Goal: Obtain resource: Download file/media

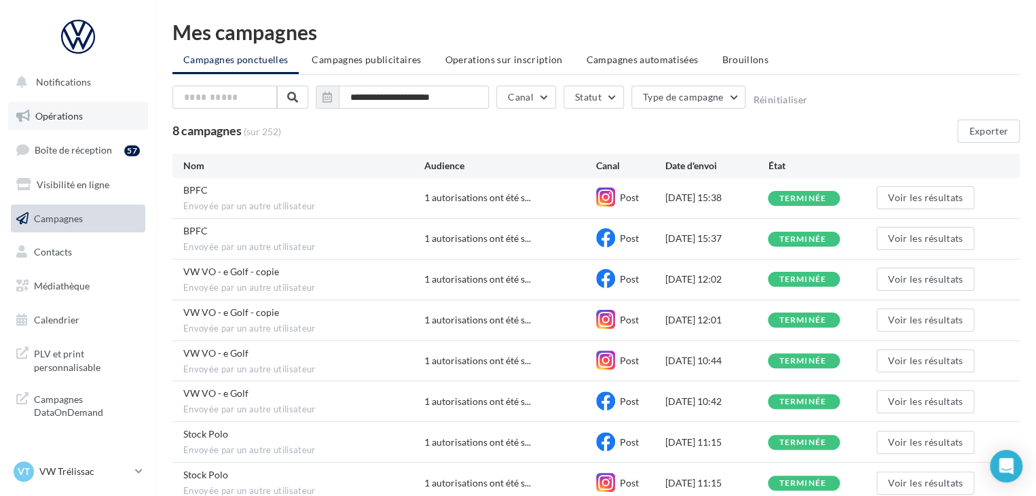
click at [107, 126] on link "Opérations" at bounding box center [78, 116] width 140 height 29
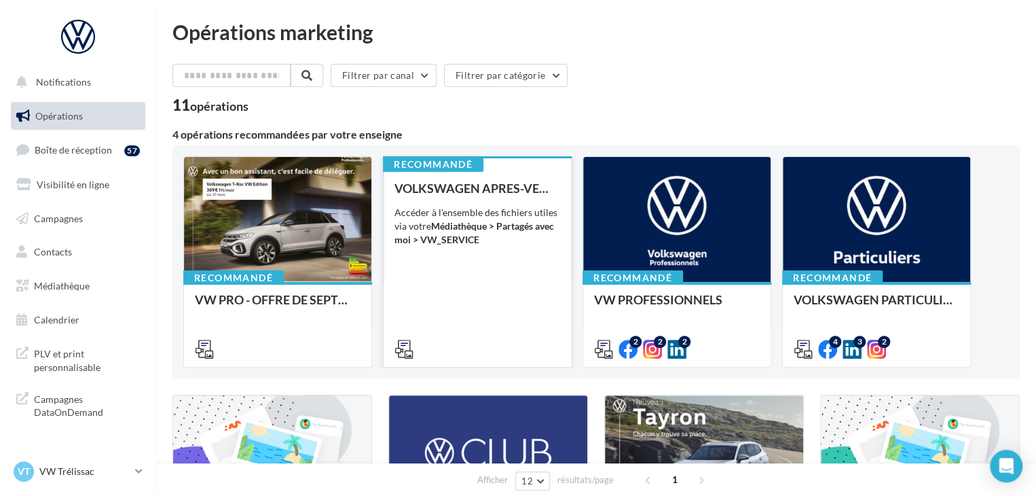
click at [513, 240] on div "Accéder à l'ensemble des fichiers utiles via votre Médiathèque > Partagés avec …" at bounding box center [478, 226] width 166 height 41
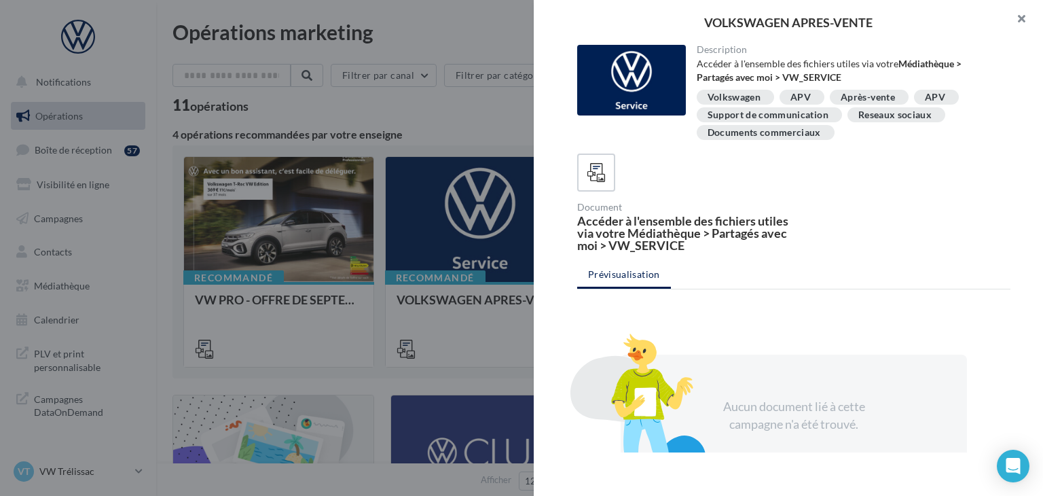
click at [1010, 30] on button "button" at bounding box center [1016, 20] width 54 height 41
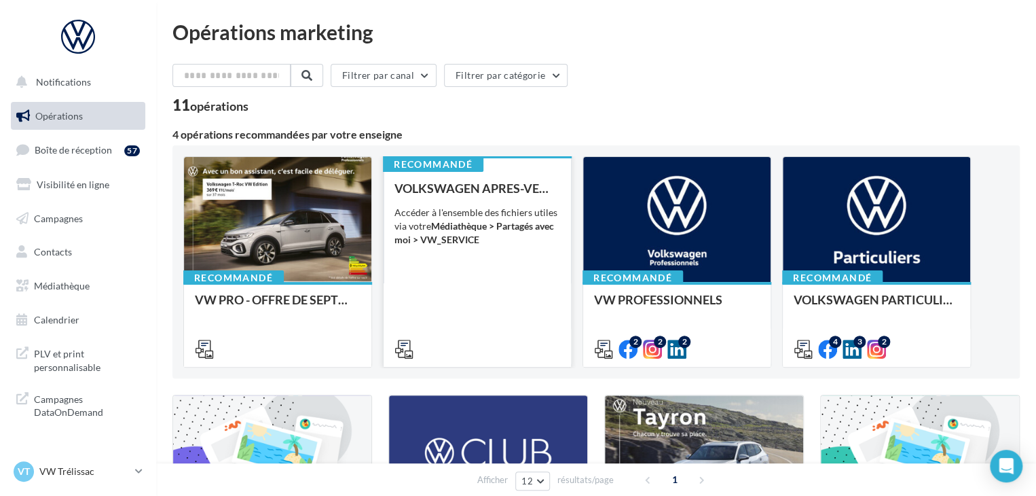
click at [533, 160] on div "Recommandé VOLKSWAGEN APRES-VENTE Accéder à l'ensemble des fichiers utiles via …" at bounding box center [477, 261] width 187 height 210
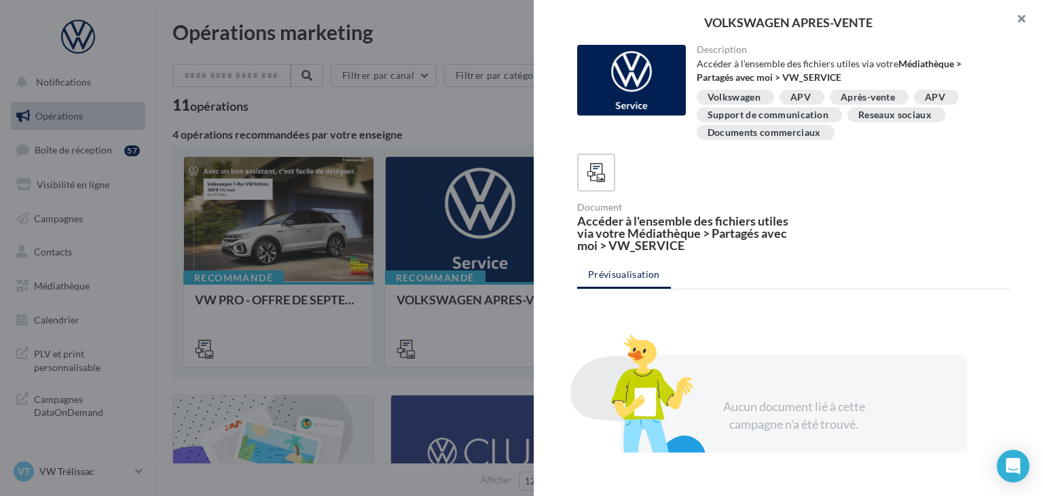
click at [1018, 31] on button "button" at bounding box center [1016, 20] width 54 height 41
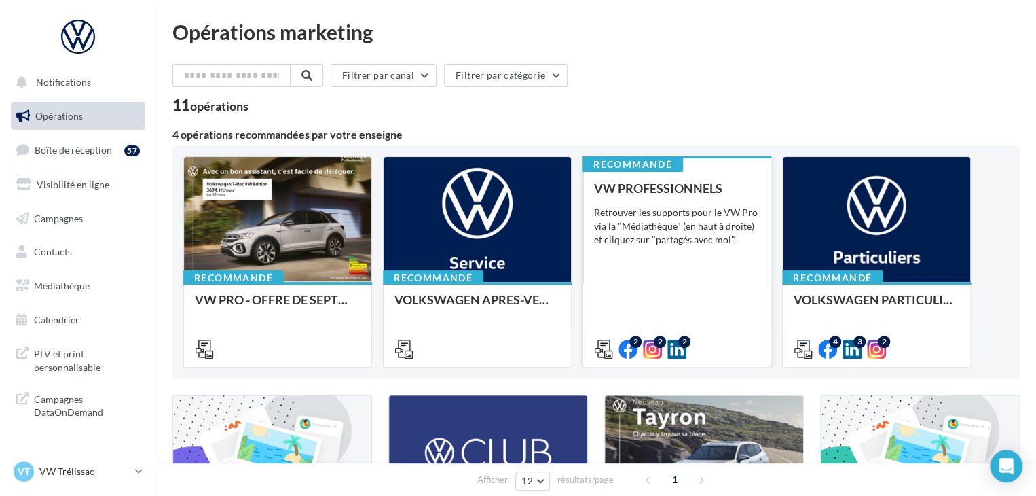
click at [751, 173] on div "Recommandé VW PROFESSIONNELS Retrouver les supports pour le VW Pro via la "Médi…" at bounding box center [676, 261] width 187 height 210
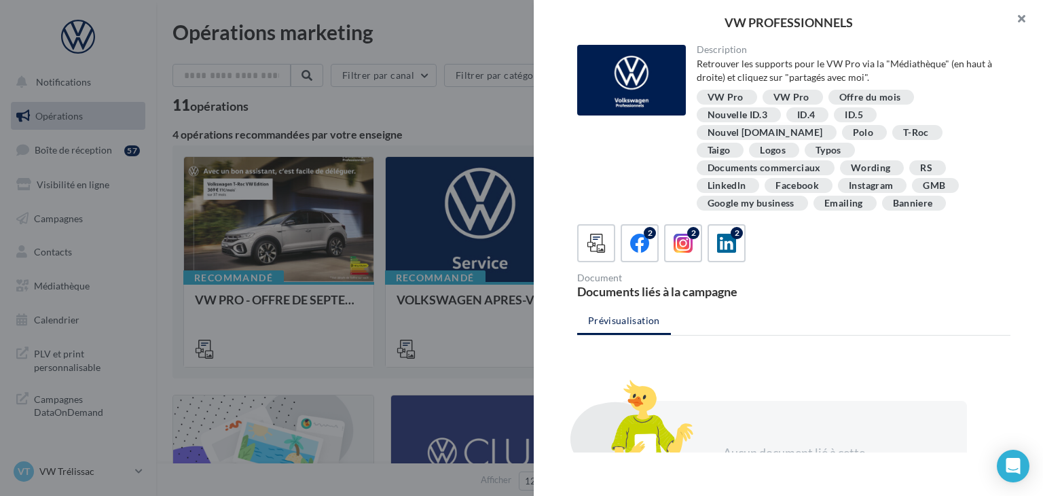
click at [1013, 29] on button "button" at bounding box center [1016, 20] width 54 height 41
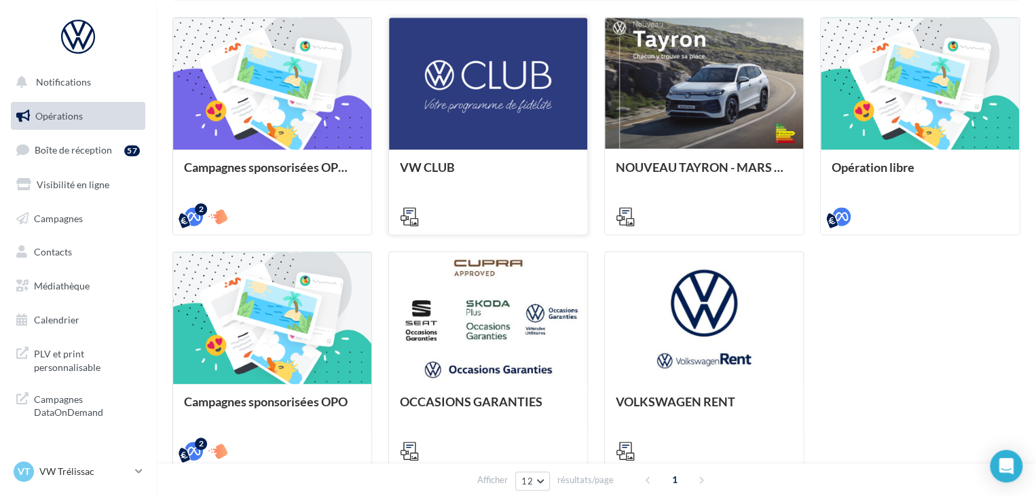
scroll to position [408, 0]
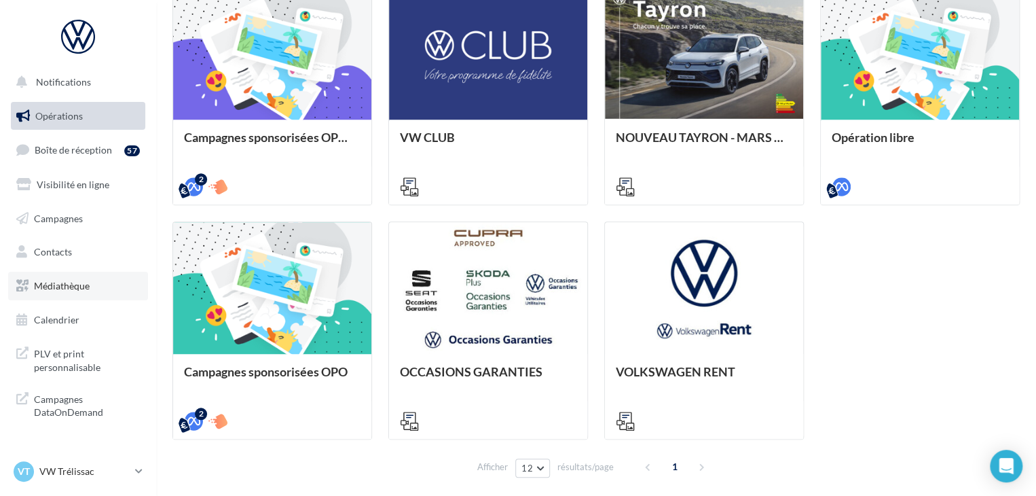
click at [78, 283] on span "Médiathèque" at bounding box center [62, 286] width 56 height 12
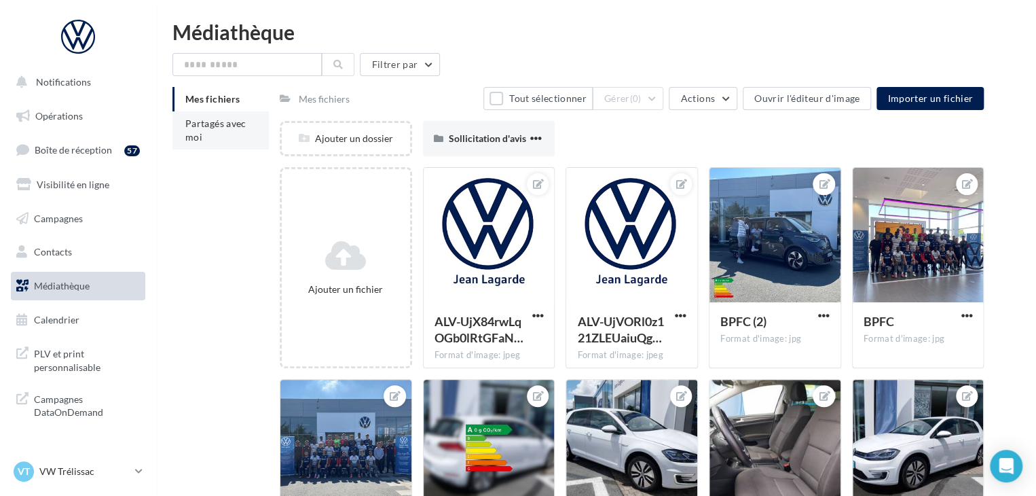
click at [215, 118] on span "Partagés avec moi" at bounding box center [215, 130] width 61 height 25
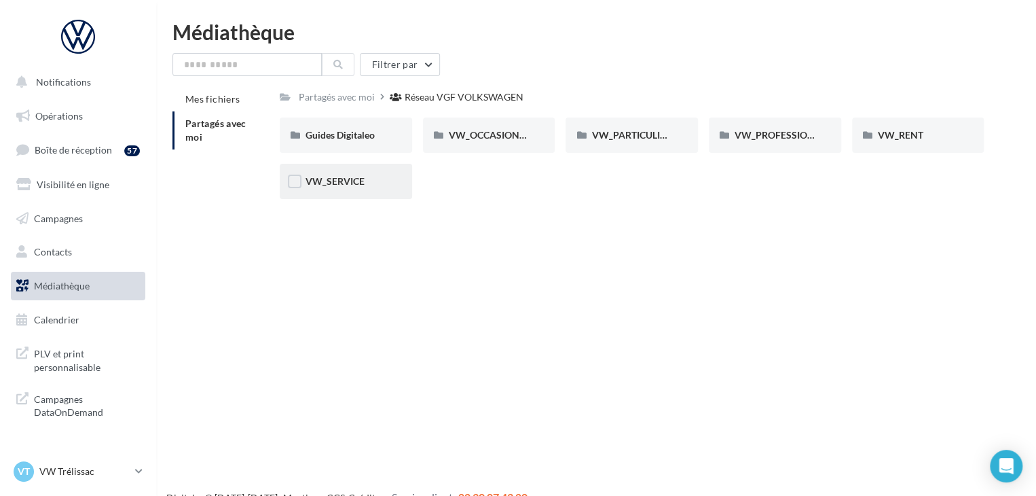
click at [342, 171] on div "VW_SERVICE" at bounding box center [346, 181] width 132 height 35
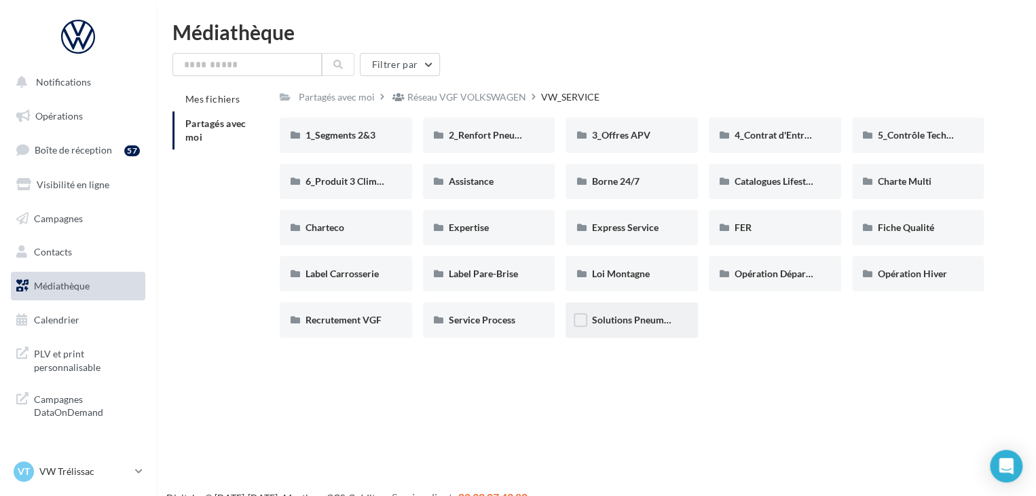
click at [629, 328] on div "Solutions Pneumatiques" at bounding box center [632, 319] width 132 height 35
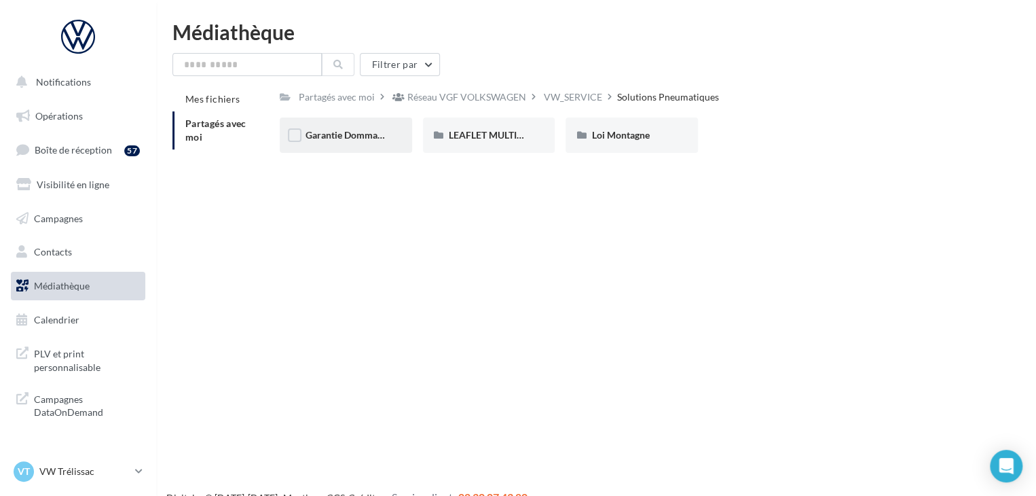
click at [369, 145] on div "Garantie Dommages Pneumatiques" at bounding box center [346, 135] width 132 height 35
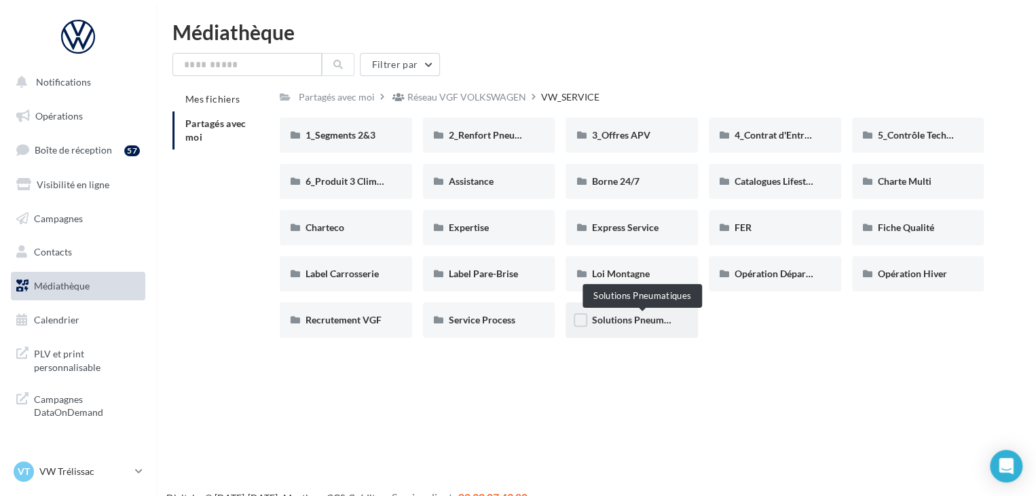
click at [638, 322] on span "Solutions Pneumatiques" at bounding box center [643, 320] width 103 height 12
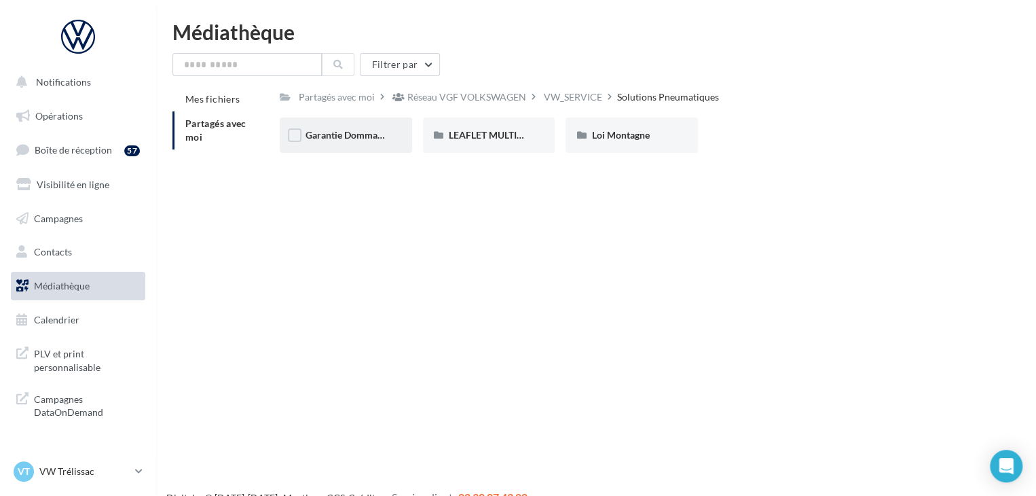
click at [350, 146] on div "Garantie Dommages Pneumatiques" at bounding box center [346, 135] width 132 height 35
click at [372, 141] on div "01_RS" at bounding box center [346, 135] width 81 height 14
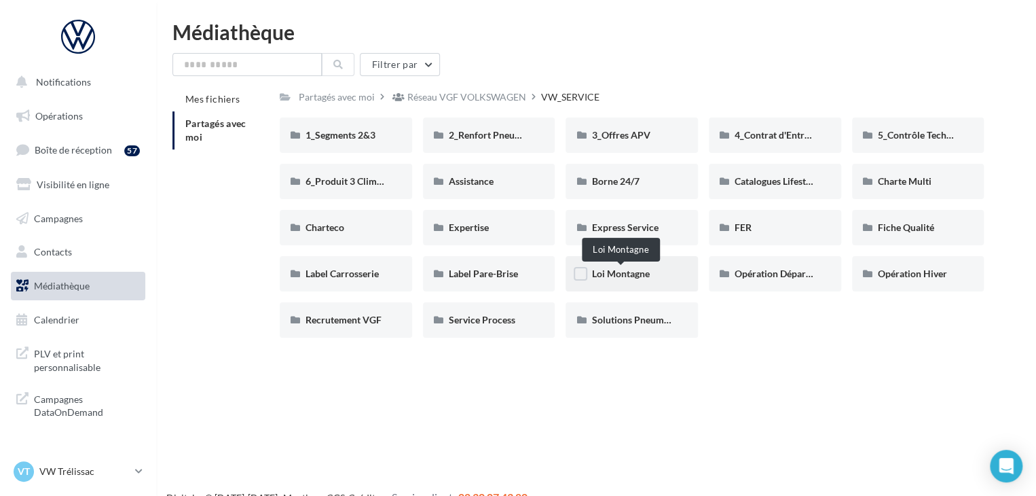
click at [611, 269] on span "Loi Montagne" at bounding box center [621, 274] width 58 height 12
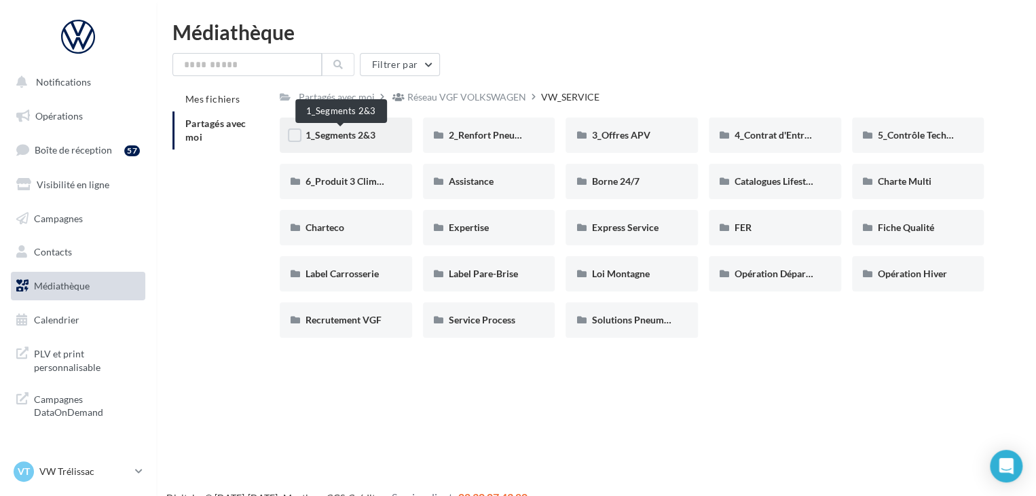
click at [359, 132] on span "1_Segments 2&3" at bounding box center [341, 135] width 70 height 12
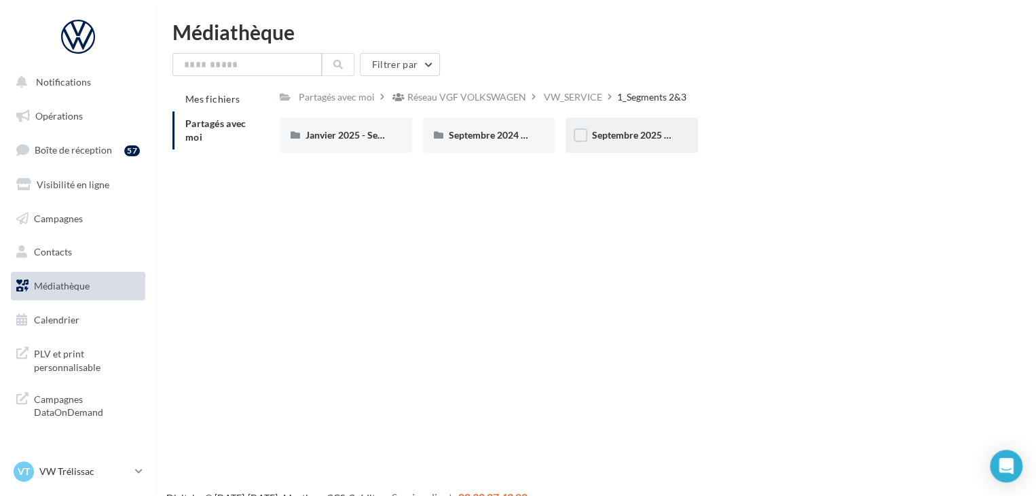
click at [609, 144] on div "Septembre 2025 - Segments 2&3" at bounding box center [632, 135] width 132 height 35
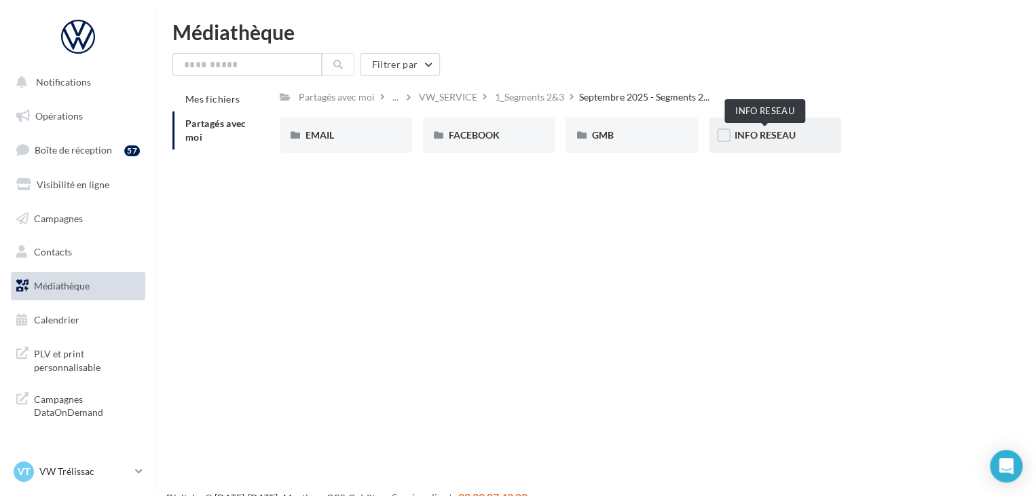
click at [765, 139] on span "INFO RESEAU" at bounding box center [765, 135] width 61 height 12
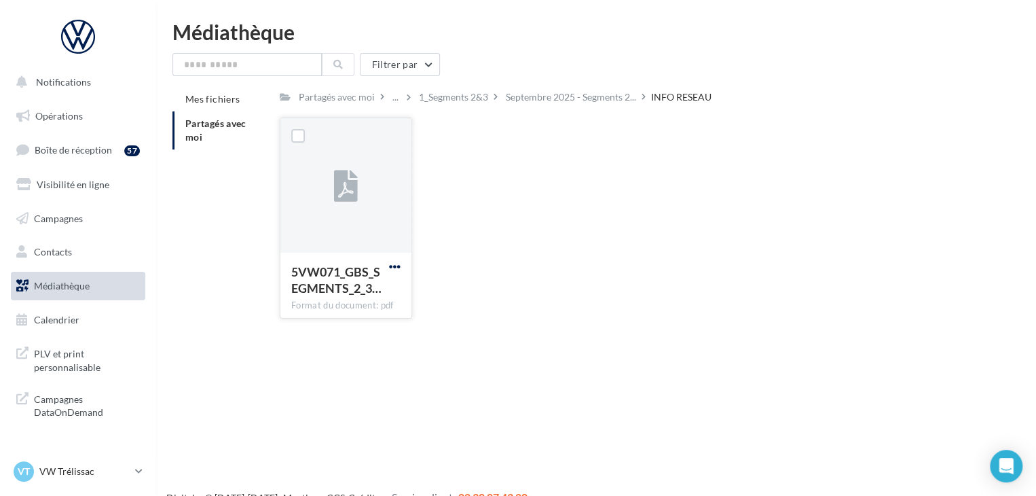
click at [393, 266] on span "button" at bounding box center [395, 267] width 12 height 12
click at [359, 300] on button "Télécharger" at bounding box center [336, 293] width 136 height 35
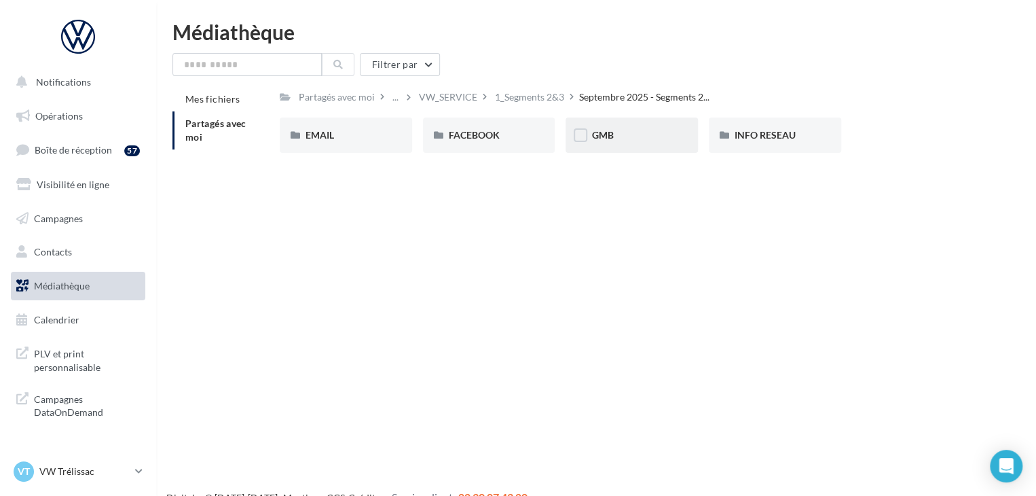
click at [609, 138] on span "GMB" at bounding box center [603, 135] width 22 height 12
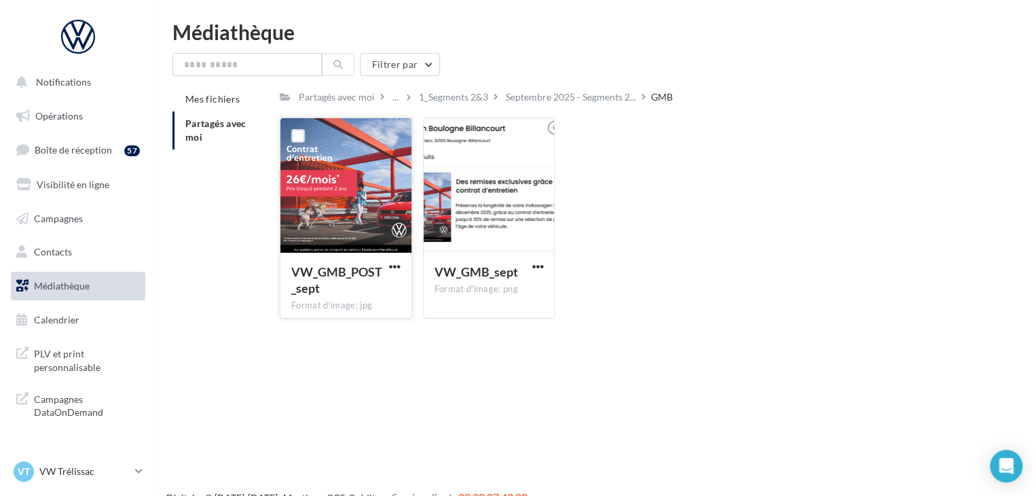
click at [377, 174] on div at bounding box center [346, 186] width 131 height 136
click at [365, 221] on div at bounding box center [346, 186] width 131 height 136
click at [399, 268] on span "button" at bounding box center [395, 267] width 12 height 12
click at [341, 294] on button "Télécharger" at bounding box center [336, 293] width 136 height 35
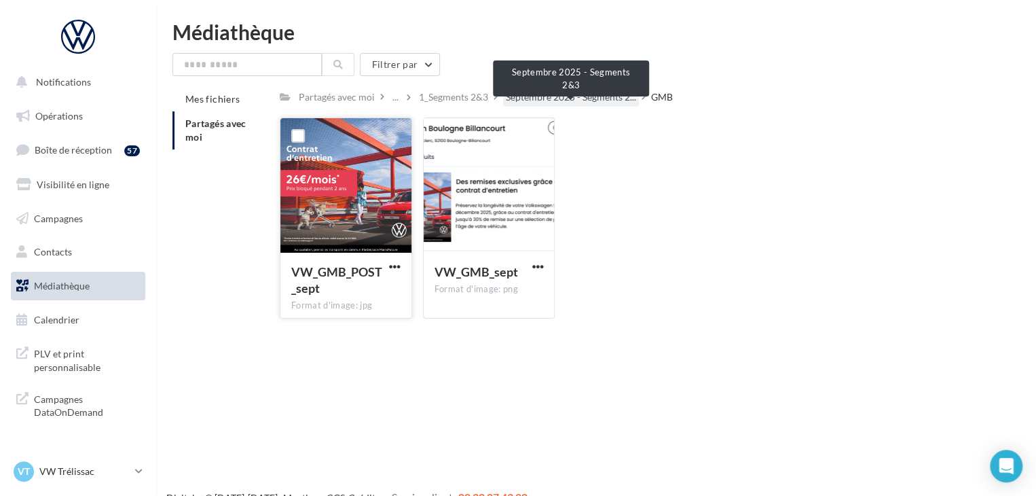
click at [513, 97] on span "Septembre 2025 - Segments 2..." at bounding box center [571, 97] width 130 height 14
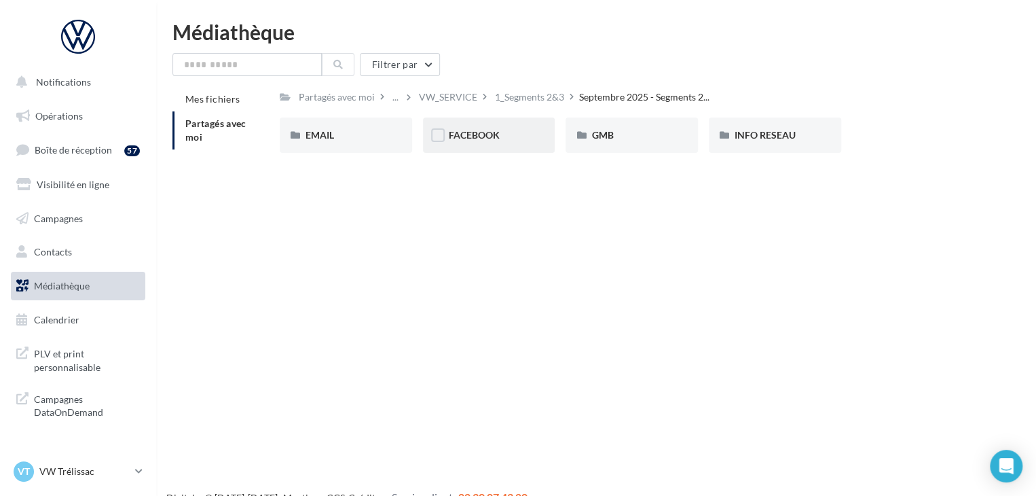
click at [513, 144] on div "FACEBOOK" at bounding box center [489, 135] width 132 height 35
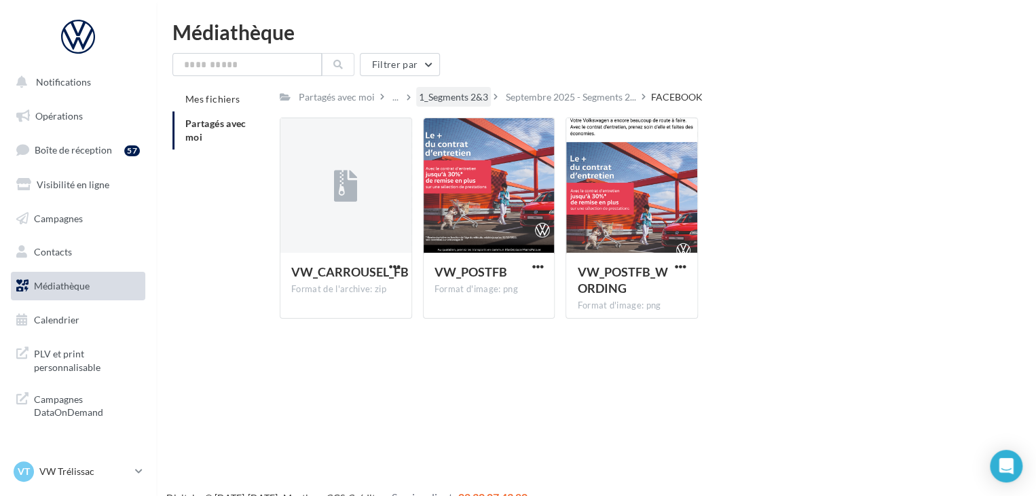
click at [463, 98] on div "1_Segments 2&3" at bounding box center [453, 97] width 69 height 14
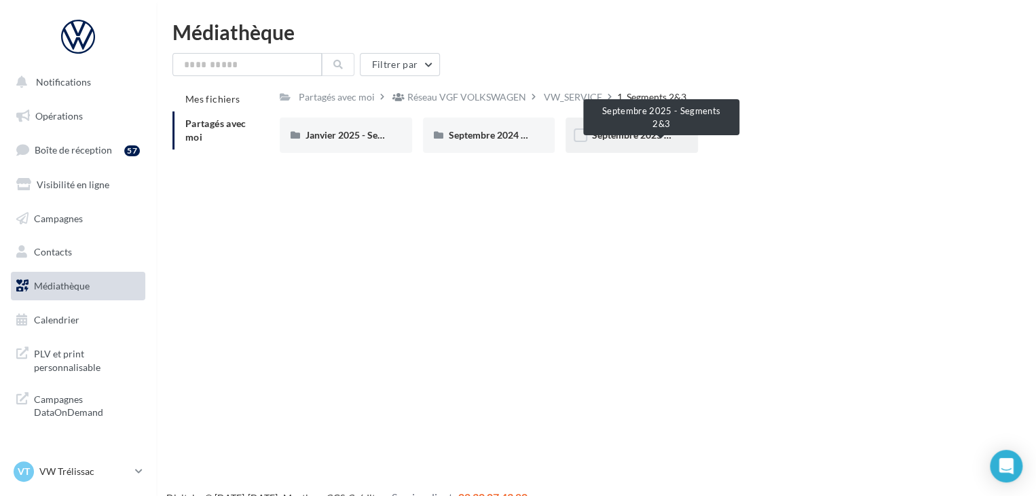
click at [607, 138] on span "Septembre 2025 - Segments 2&3" at bounding box center [661, 135] width 138 height 12
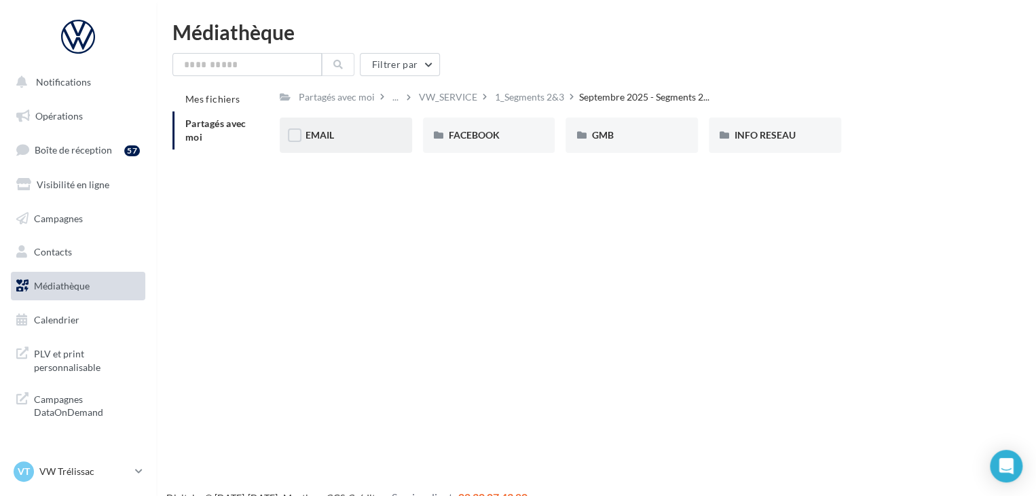
click at [358, 139] on div "EMAIL" at bounding box center [346, 135] width 81 height 14
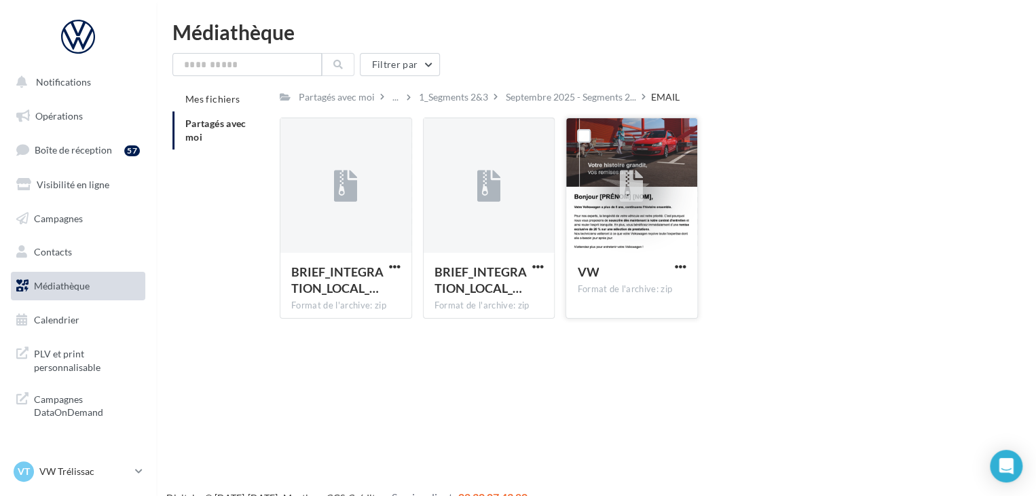
click at [581, 210] on div at bounding box center [631, 186] width 131 height 136
click at [674, 263] on button "button" at bounding box center [680, 268] width 17 height 14
click at [641, 286] on button "Télécharger" at bounding box center [622, 293] width 136 height 35
click at [700, 79] on div "Filtrer par Mes fichiers Partagés avec moi Partagés avec moi ... 1_Segments 2&3…" at bounding box center [597, 191] width 848 height 276
click at [856, 78] on div "Filtrer par Mes fichiers Partagés avec moi Partagés avec moi ... 1_Segments 2&3…" at bounding box center [597, 191] width 848 height 276
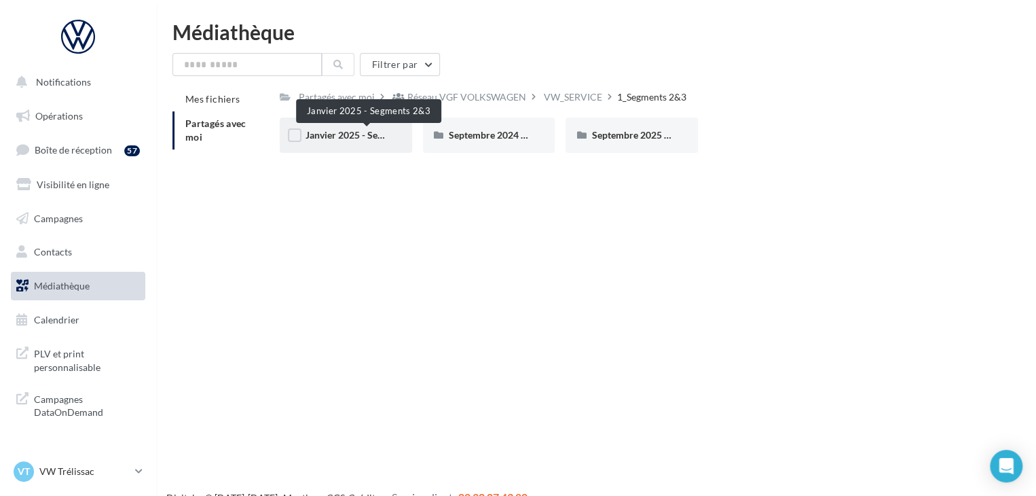
click at [325, 134] on span "Janvier 2025 - Segments 2&3" at bounding box center [367, 135] width 122 height 12
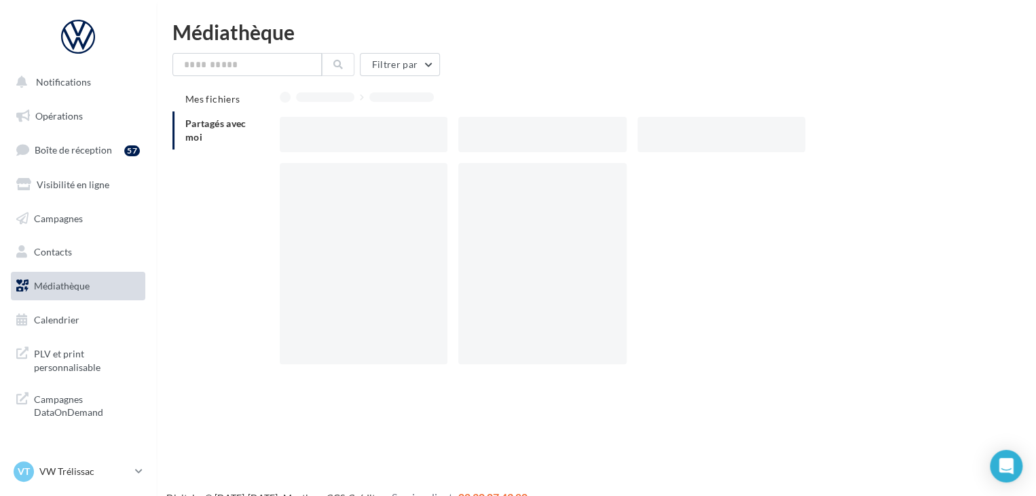
click at [325, 134] on div at bounding box center [364, 134] width 168 height 35
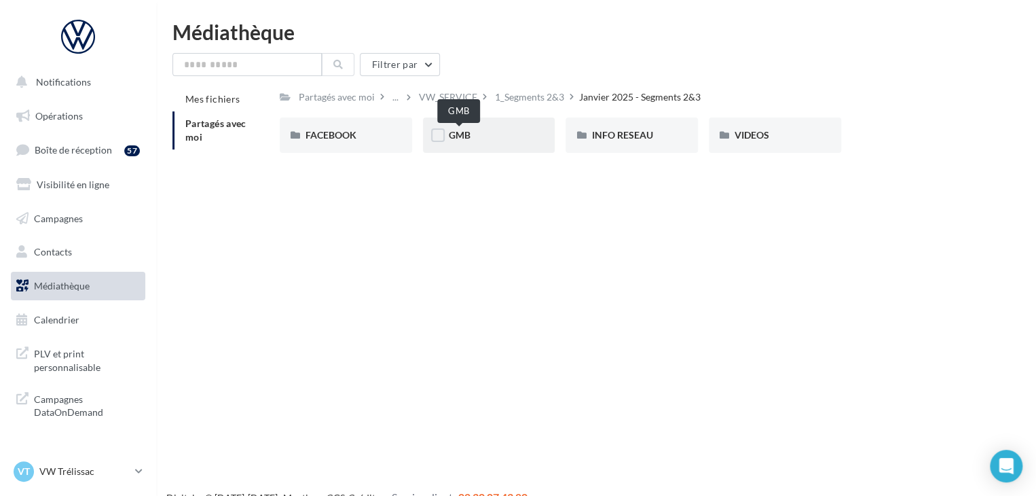
click at [455, 137] on span "GMB" at bounding box center [460, 135] width 22 height 12
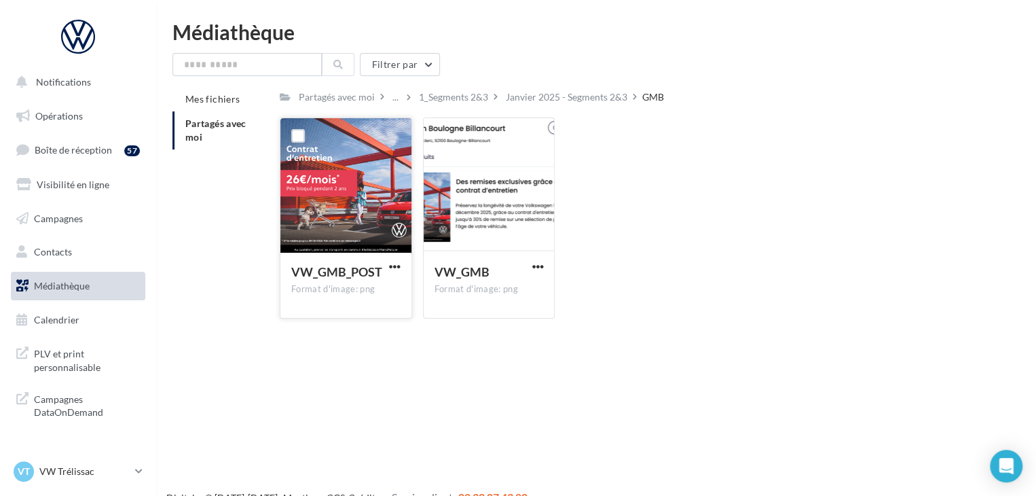
click at [354, 197] on div at bounding box center [346, 186] width 131 height 136
click at [394, 270] on span "button" at bounding box center [395, 267] width 12 height 12
click at [353, 284] on button "Télécharger" at bounding box center [336, 293] width 136 height 35
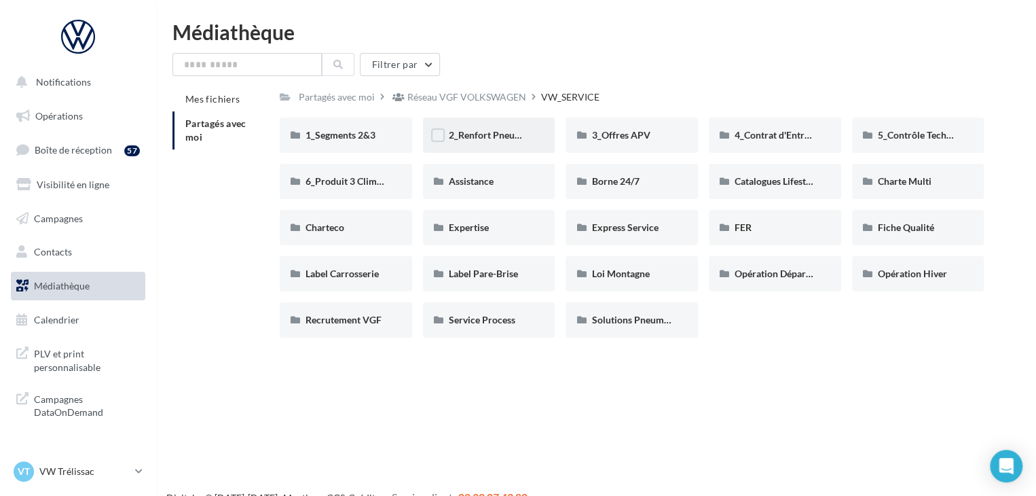
click at [494, 142] on div "2_Renfort Pneumatiques" at bounding box center [489, 135] width 132 height 35
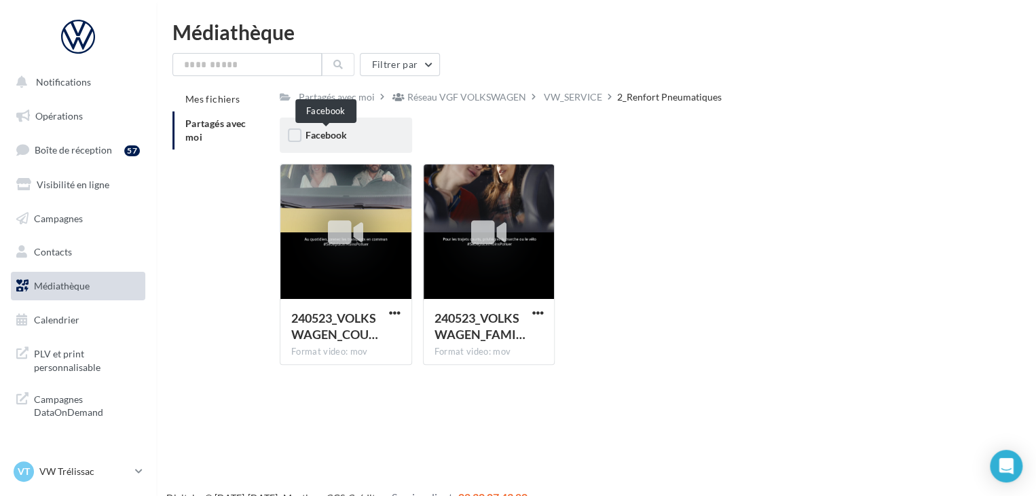
click at [334, 134] on span "Facebook" at bounding box center [326, 135] width 41 height 12
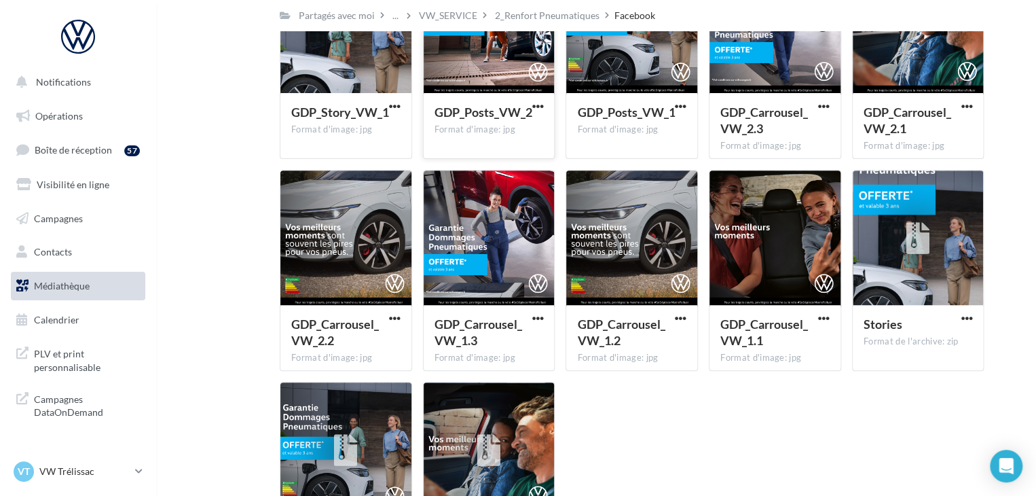
scroll to position [136, 0]
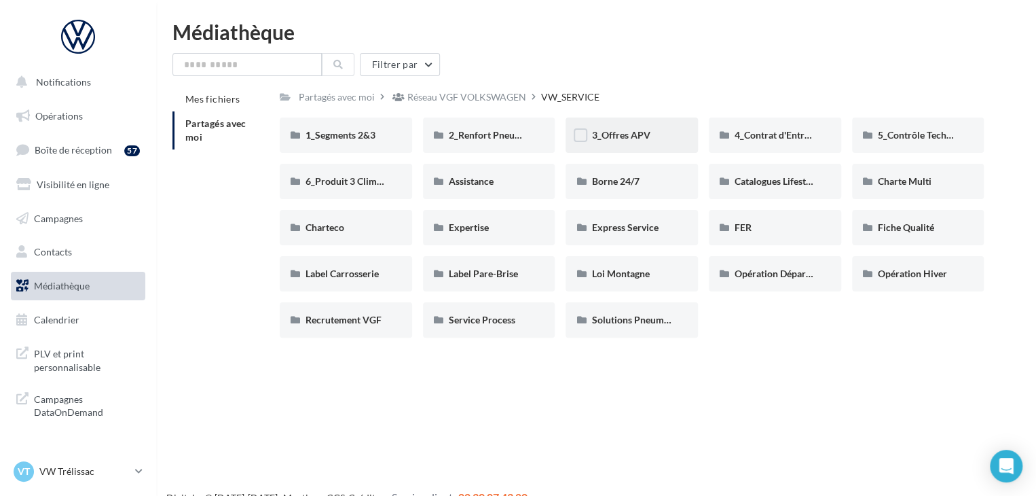
click at [617, 144] on div "3_Offres APV" at bounding box center [632, 135] width 132 height 35
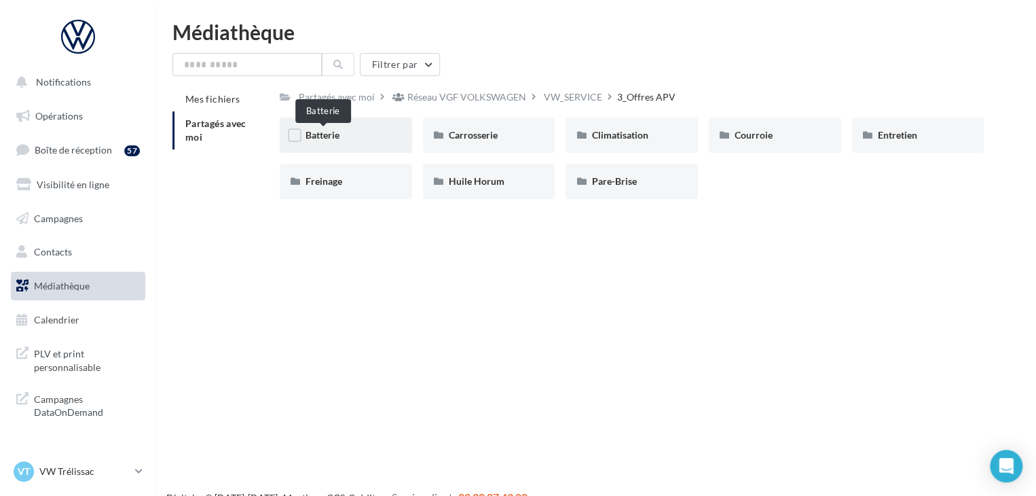
click at [337, 140] on span "Batterie" at bounding box center [323, 135] width 34 height 12
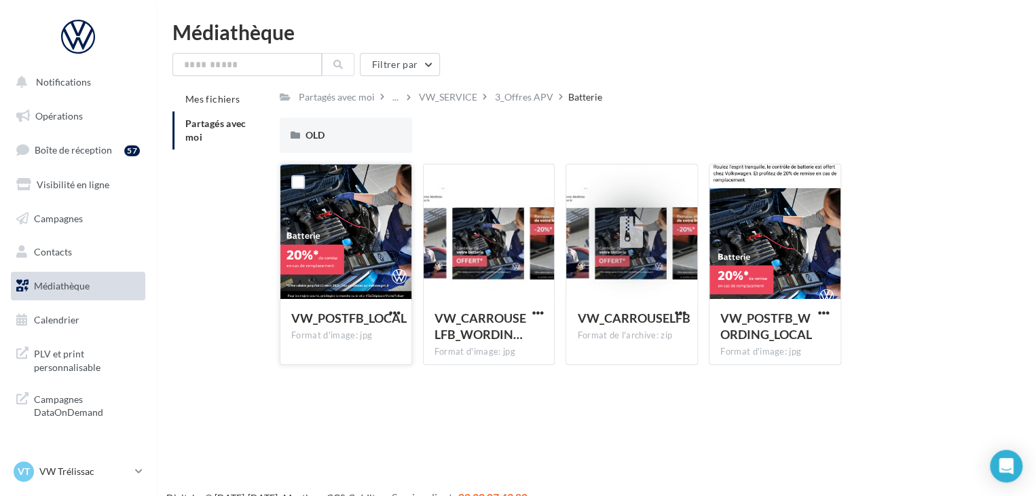
click at [384, 219] on div at bounding box center [346, 232] width 131 height 136
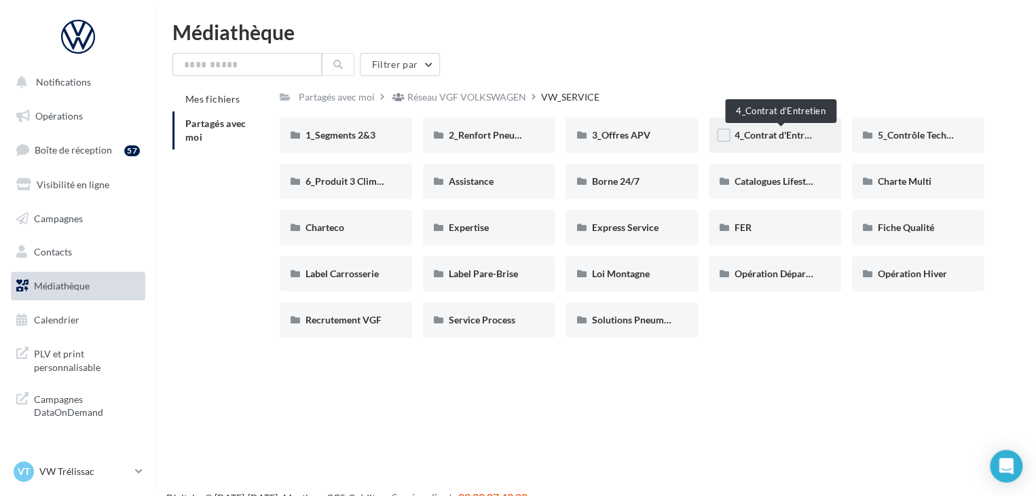
click at [742, 134] on span "4_Contrat d'Entretien" at bounding box center [780, 135] width 91 height 12
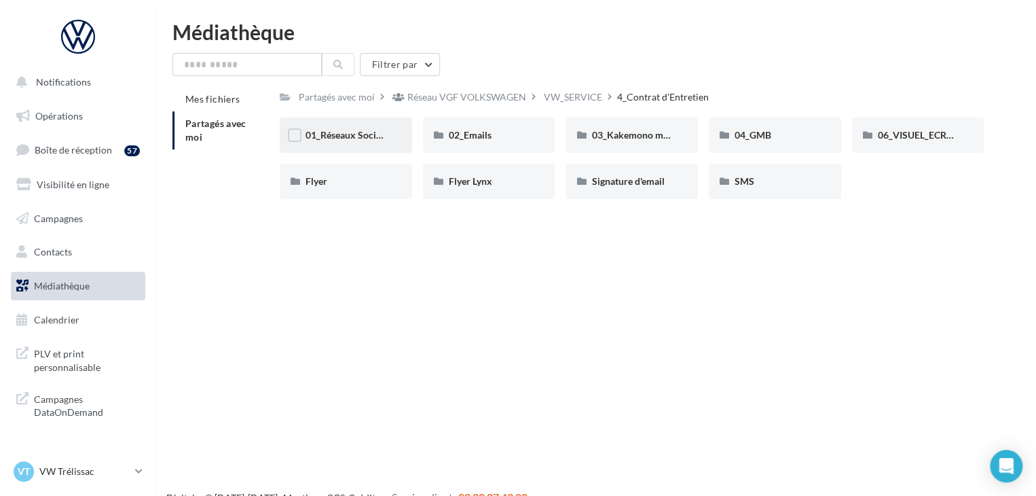
click at [384, 133] on span "01_Réseaux Sociaux" at bounding box center [349, 135] width 86 height 12
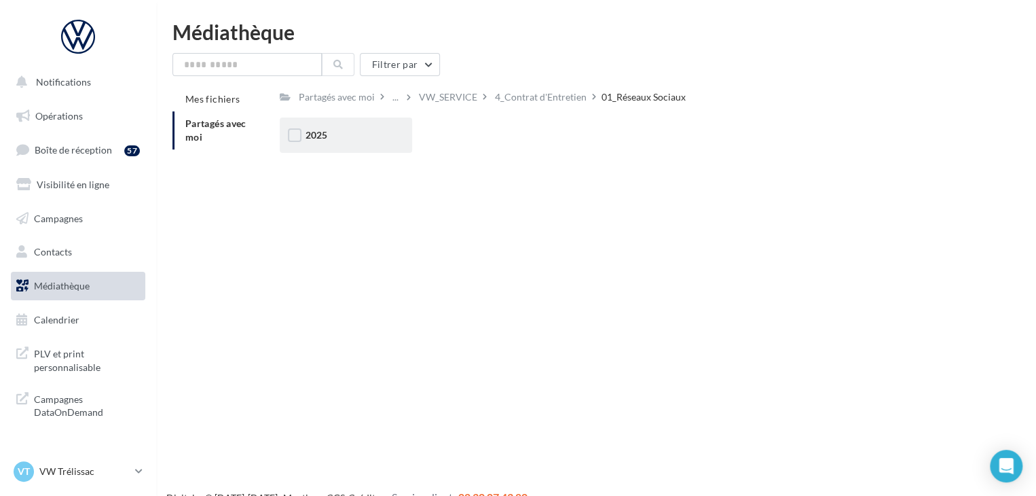
click at [336, 148] on div "2025" at bounding box center [346, 135] width 132 height 35
click at [486, 144] on div "Posts" at bounding box center [489, 135] width 132 height 35
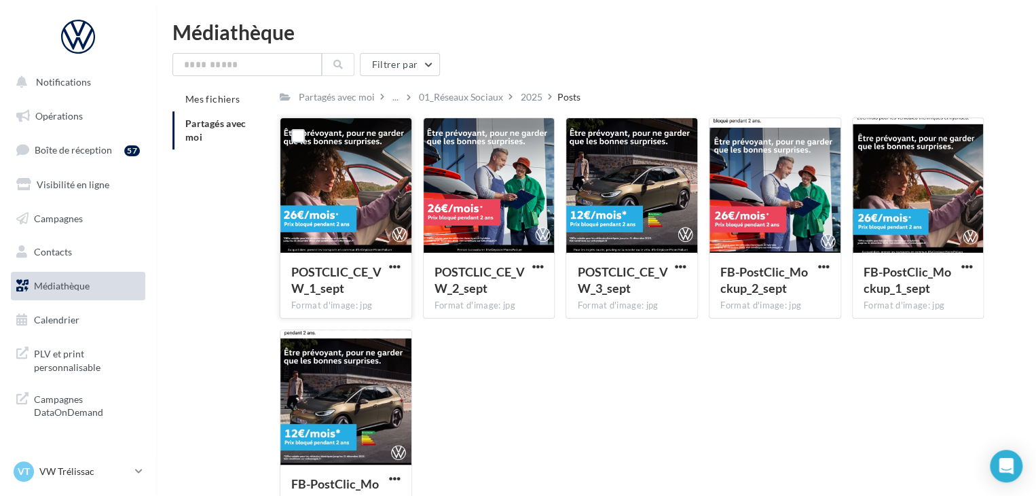
click at [384, 190] on div at bounding box center [346, 186] width 131 height 136
click at [394, 267] on span "button" at bounding box center [395, 267] width 12 height 12
click at [376, 285] on button "Télécharger" at bounding box center [336, 293] width 136 height 35
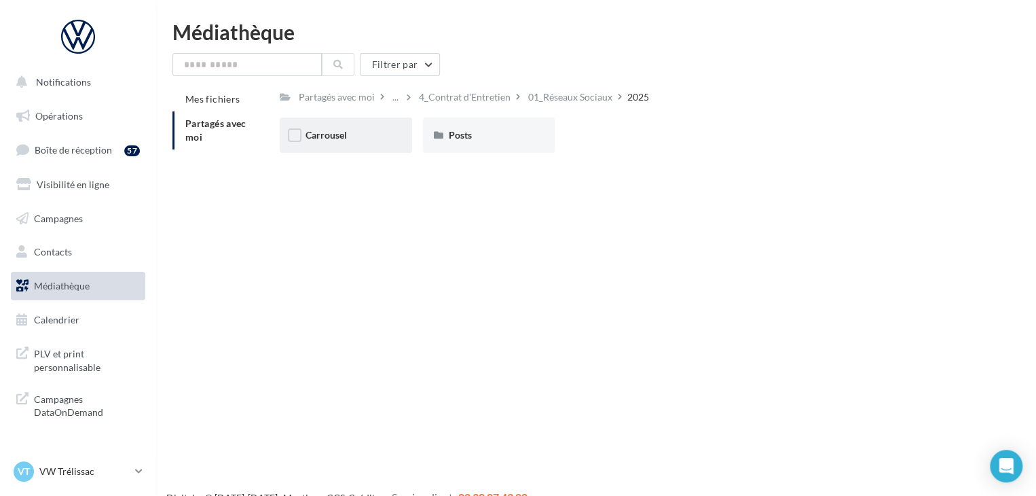
click at [317, 136] on span "Carrousel" at bounding box center [326, 135] width 41 height 12
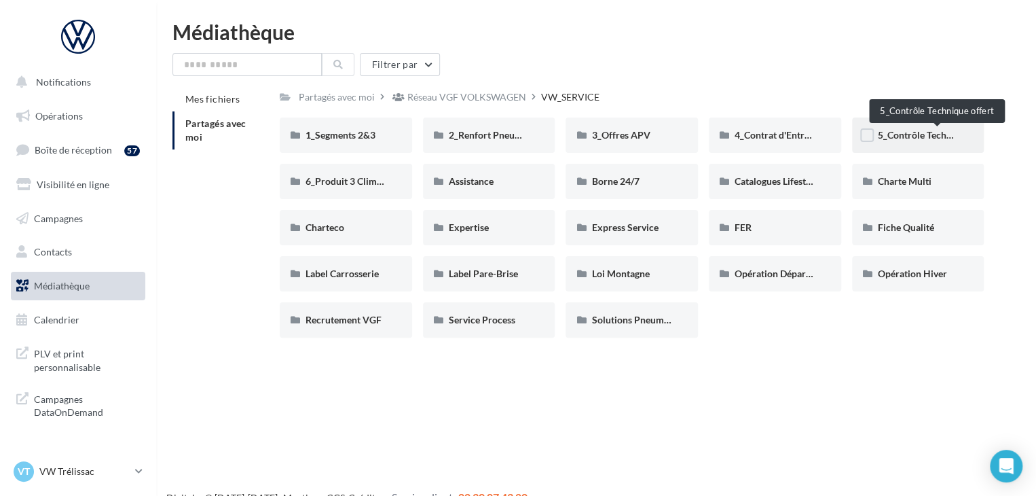
click at [890, 139] on span "5_Contrôle Technique offert" at bounding box center [937, 135] width 119 height 12
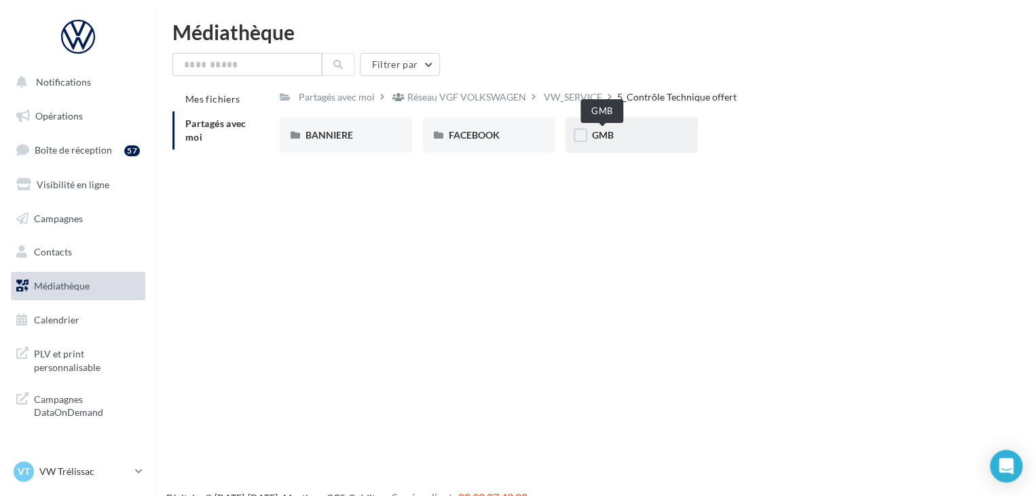
click at [621, 139] on div "GMB" at bounding box center [632, 135] width 81 height 14
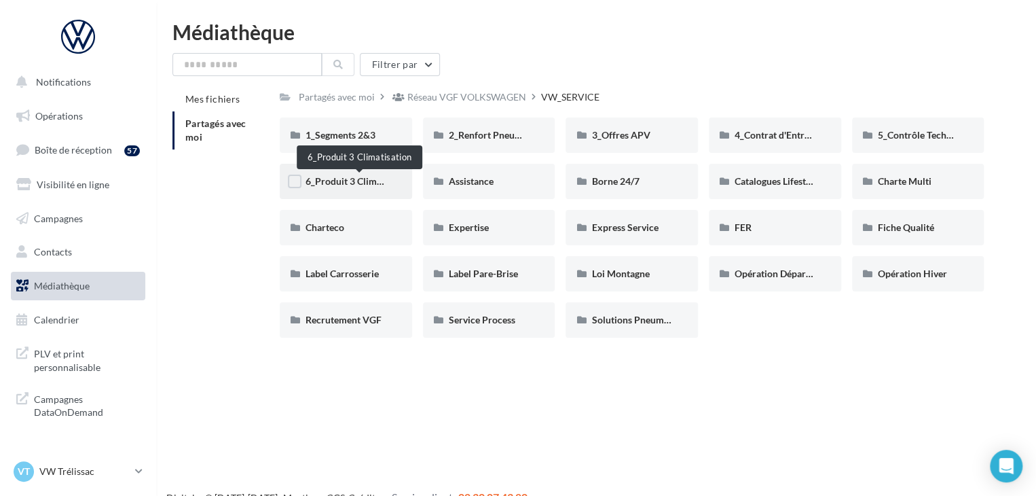
click at [345, 177] on span "6_Produit 3 Climatisation" at bounding box center [360, 181] width 108 height 12
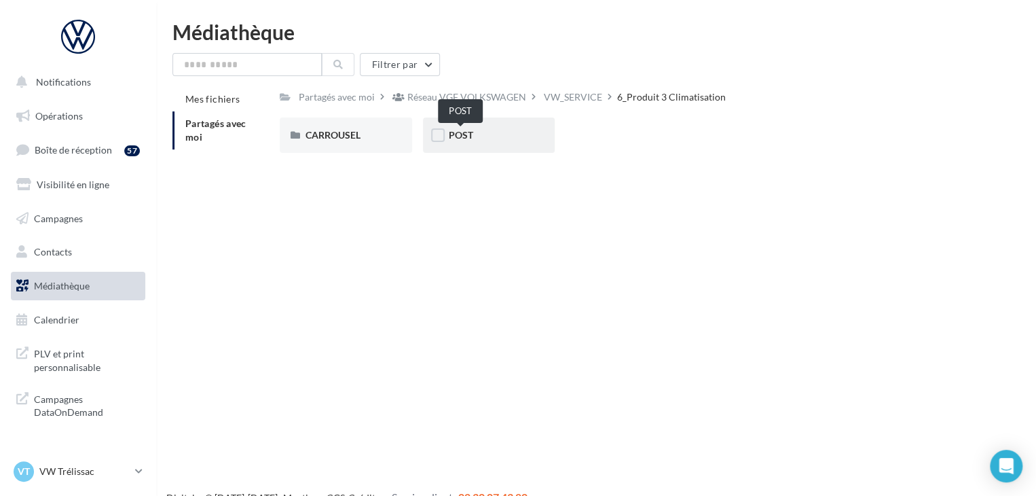
click at [471, 131] on span "POST" at bounding box center [461, 135] width 24 height 12
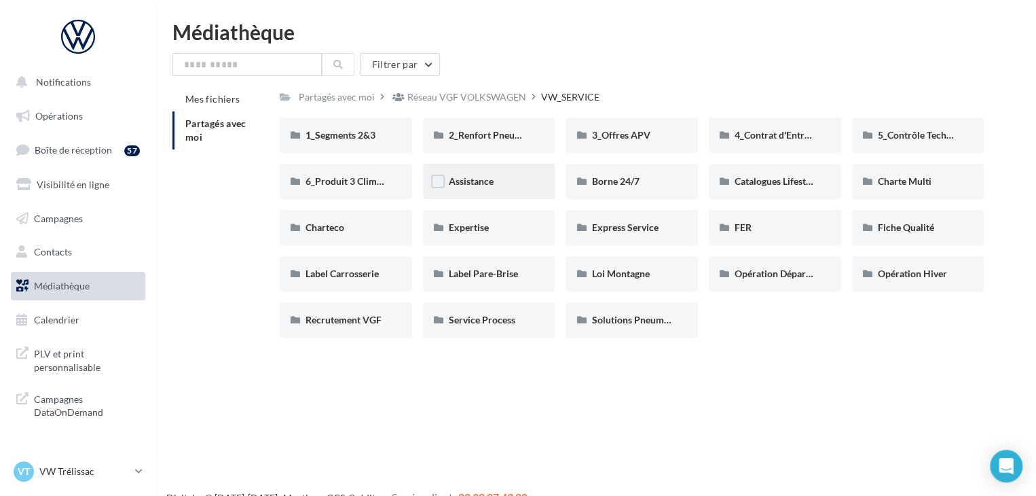
click at [483, 198] on div "Assistance" at bounding box center [489, 181] width 132 height 35
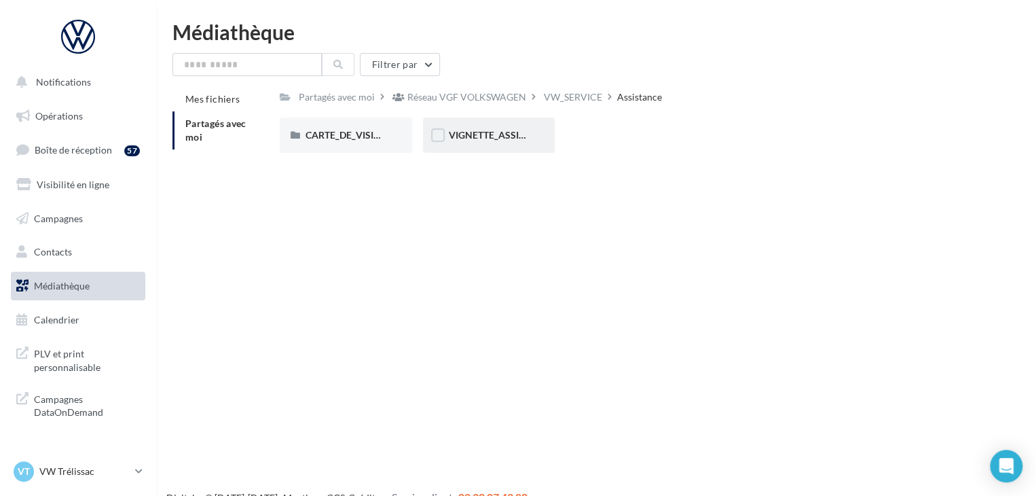
click at [480, 143] on div "VIGNETTE_ASSISTANCE" at bounding box center [489, 135] width 132 height 35
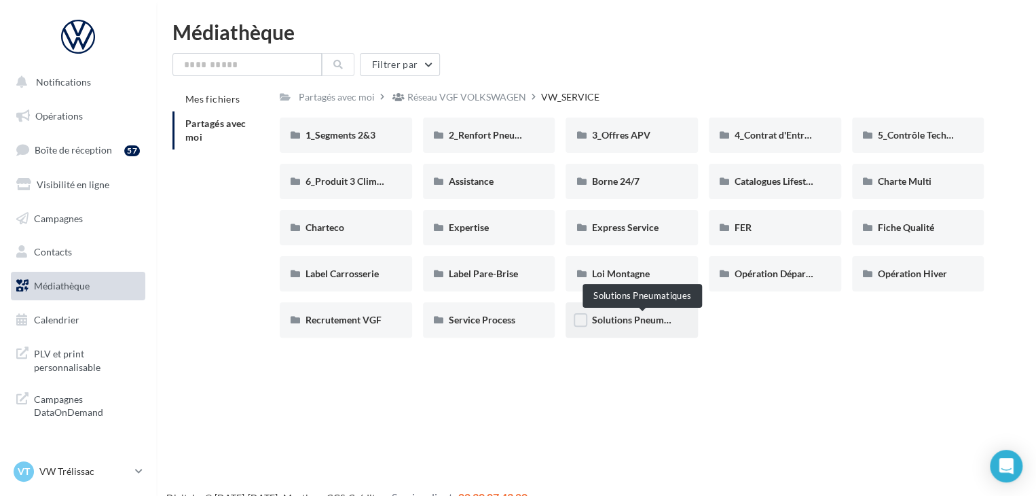
click at [620, 324] on span "Solutions Pneumatiques" at bounding box center [643, 320] width 103 height 12
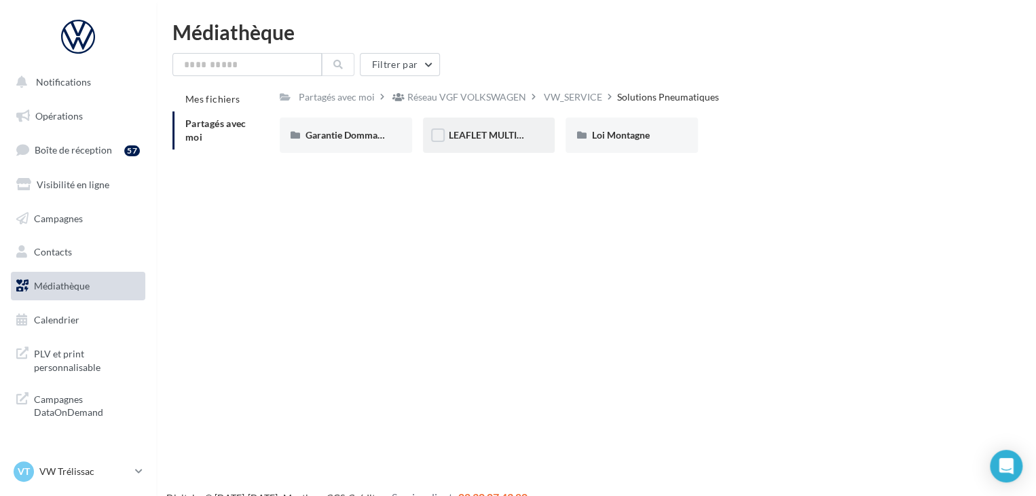
click at [497, 128] on div "LEAFLET MULTIMARQUE PNEU HIVER ETE" at bounding box center [489, 135] width 132 height 35
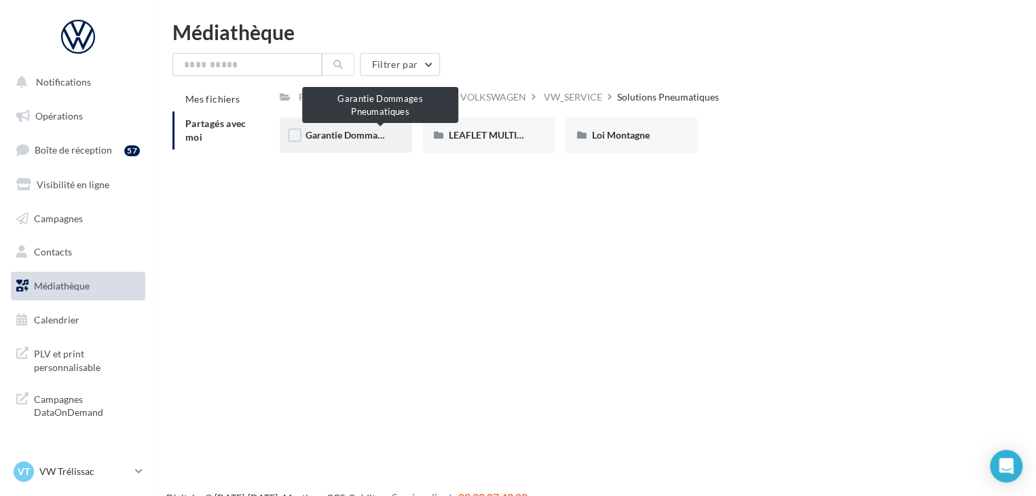
click at [365, 131] on span "Garantie Dommages Pneumatiques" at bounding box center [380, 135] width 148 height 12
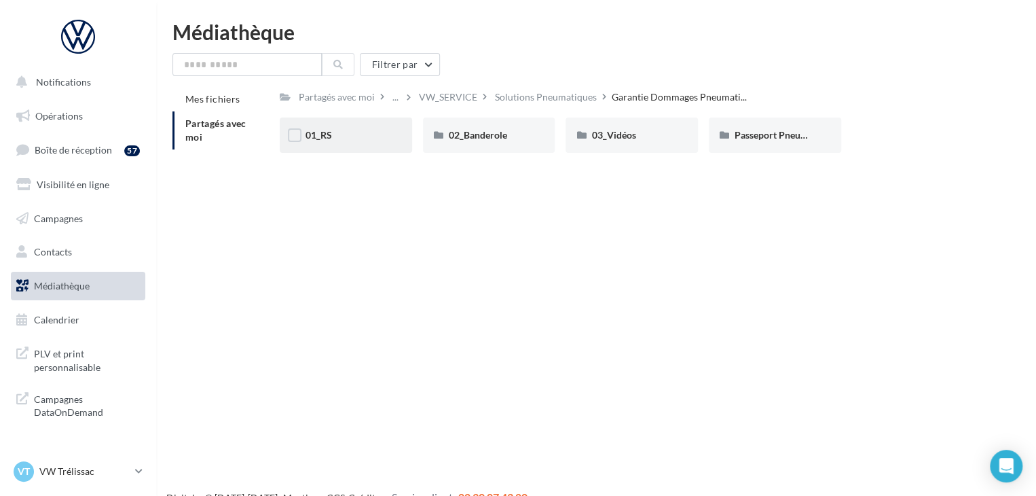
click at [371, 131] on div "01_RS" at bounding box center [346, 135] width 81 height 14
